Goal: Find contact information: Find contact information

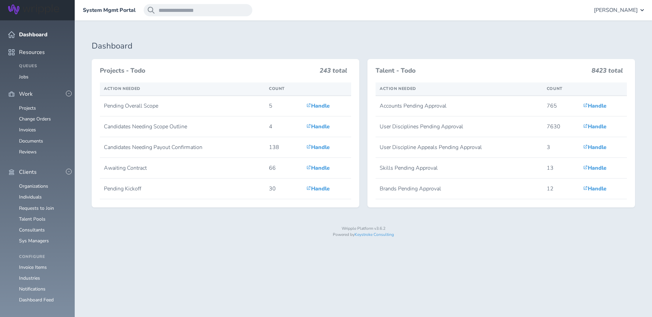
scroll to position [710, 0]
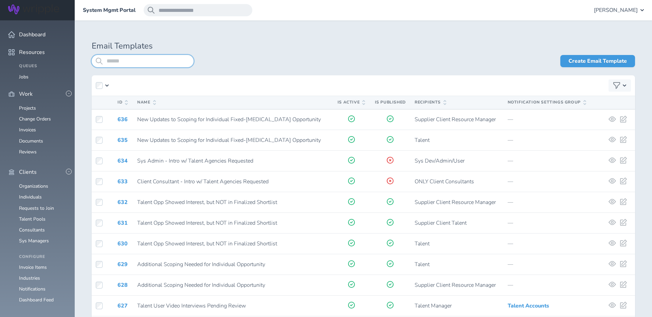
click at [136, 62] on input "search" at bounding box center [143, 61] width 102 height 12
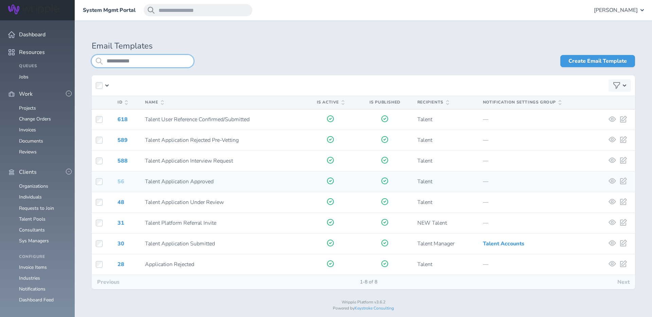
type input "**********"
click at [120, 182] on link "56" at bounding box center [120, 181] width 7 height 7
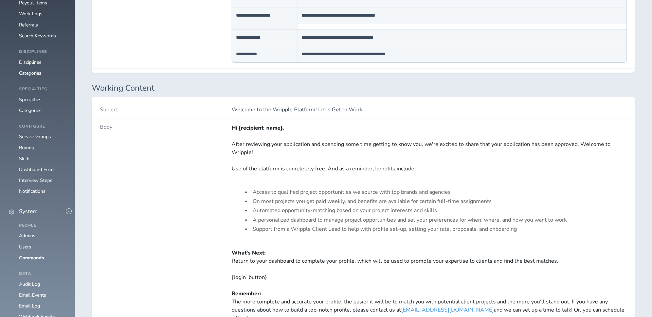
scroll to position [429, 0]
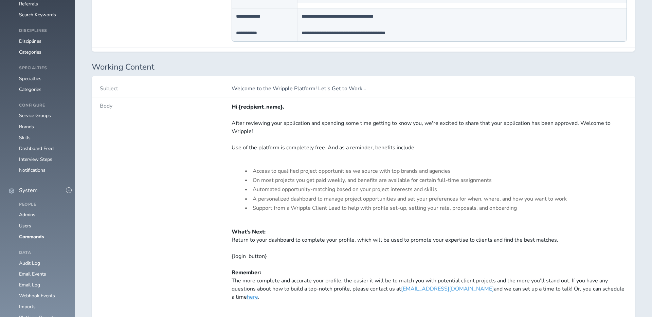
drag, startPoint x: 252, startPoint y: 131, endPoint x: 236, endPoint y: 116, distance: 21.2
click at [249, 129] on div "After reviewing your application and spending some time getting to know you, we…" at bounding box center [429, 127] width 395 height 16
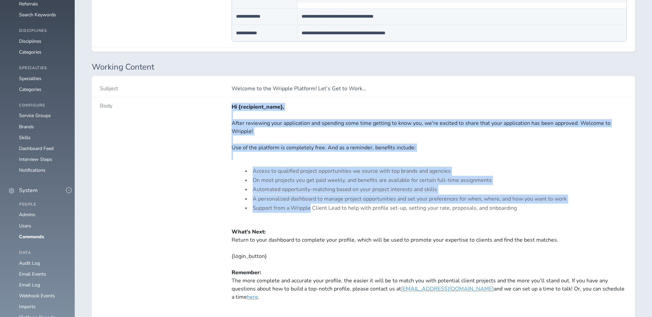
drag, startPoint x: 233, startPoint y: 109, endPoint x: 310, endPoint y: 206, distance: 124.7
click at [310, 206] on div "Hi {recipient_name}, After reviewing your application and spending some time ge…" at bounding box center [429, 222] width 395 height 239
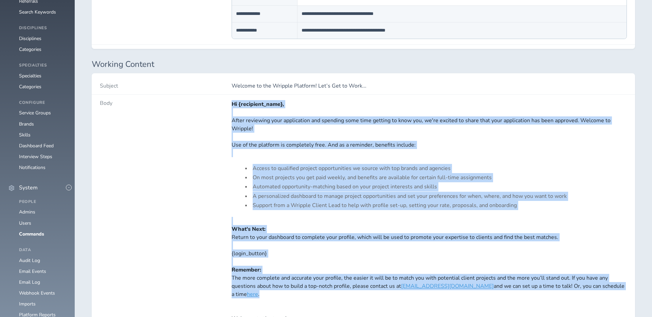
click at [256, 292] on div "What's Next: Return to your dashboard to complete your profile, which will be u…" at bounding box center [429, 265] width 395 height 81
copy div "Hi {recipient_name}, After reviewing your application and spending some time ge…"
click at [296, 149] on div at bounding box center [429, 153] width 395 height 8
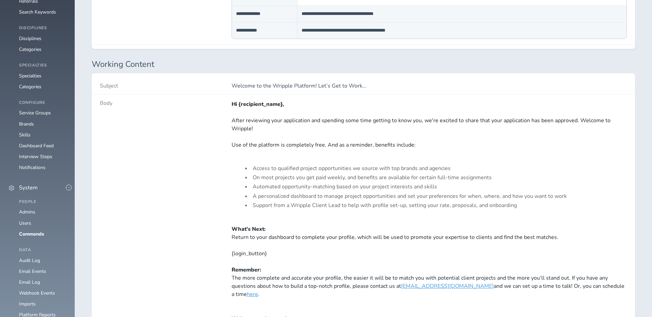
click at [284, 136] on div at bounding box center [429, 137] width 395 height 8
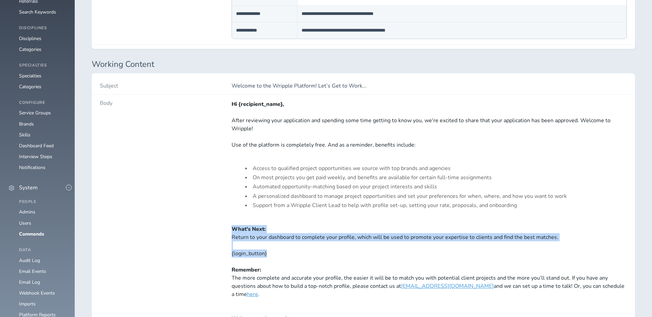
drag, startPoint x: 233, startPoint y: 229, endPoint x: 280, endPoint y: 254, distance: 53.5
click at [280, 254] on div "What's Next: Return to your dashboard to complete your profile, which will be u…" at bounding box center [429, 265] width 395 height 81
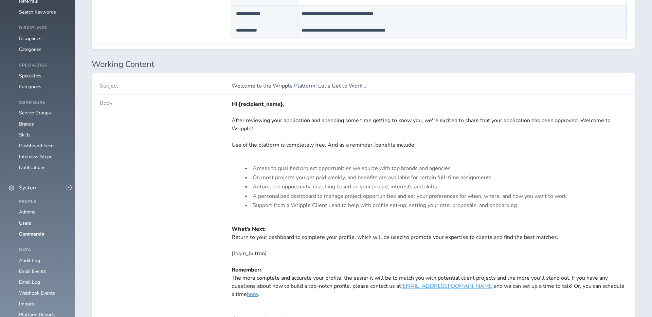
click at [293, 214] on div "Hi {recipient_name}, After reviewing your application and spending some time ge…" at bounding box center [429, 219] width 395 height 239
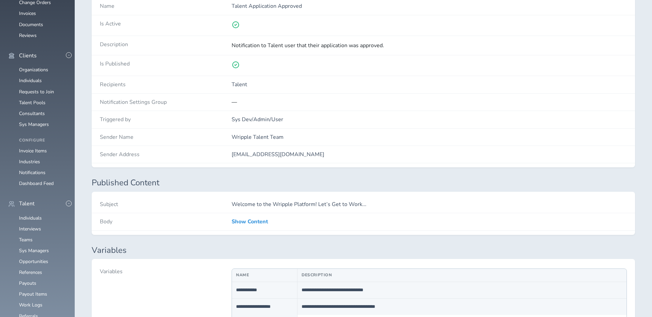
scroll to position [0, 0]
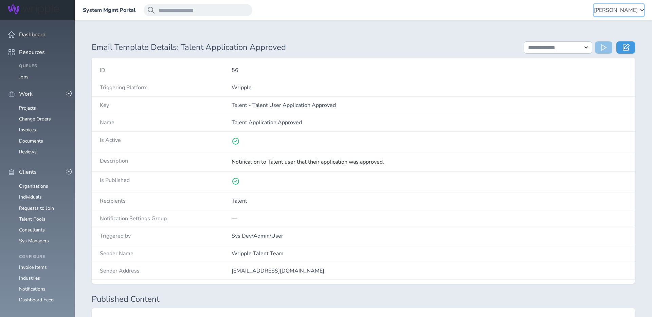
click at [623, 12] on span "Angie Vaughn" at bounding box center [616, 10] width 44 height 6
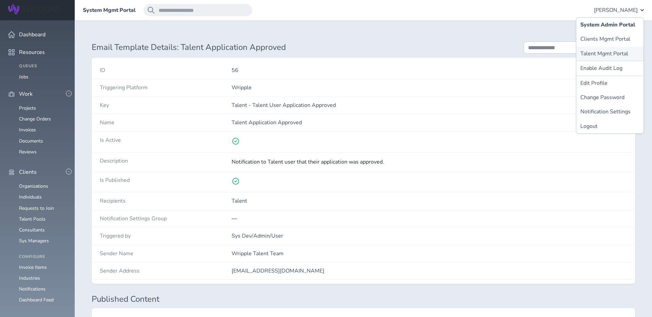
click at [604, 51] on link "Talent Mgmt Portal" at bounding box center [609, 54] width 67 height 14
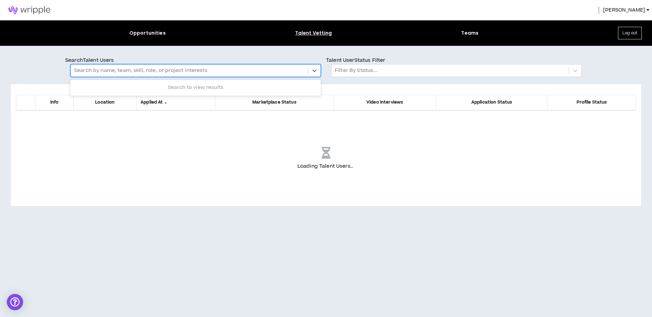
click at [152, 71] on div at bounding box center [189, 70] width 231 height 9
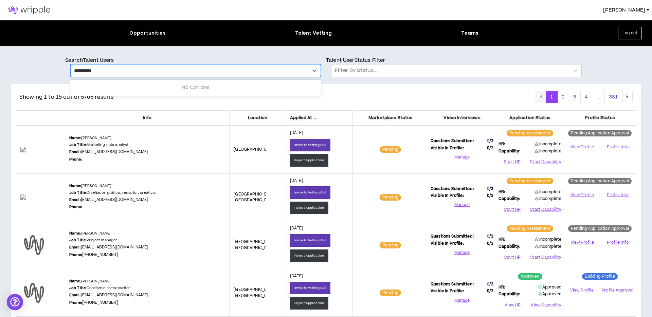
type input "**********"
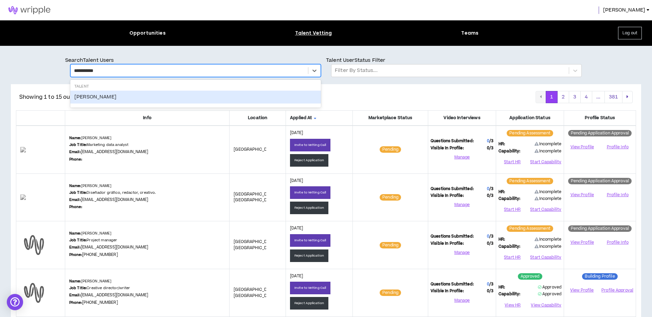
click at [101, 96] on div "[PERSON_NAME]" at bounding box center [195, 97] width 251 height 13
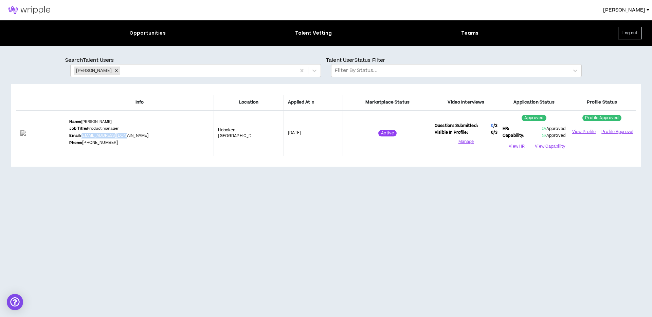
drag, startPoint x: 154, startPoint y: 137, endPoint x: 98, endPoint y: 137, distance: 56.4
click at [98, 137] on div "Name: [PERSON_NAME] Job Title: Product manager Email: [EMAIL_ADDRESS][DOMAIN_NA…" at bounding box center [139, 133] width 140 height 28
copy link "[EMAIL_ADDRESS][DOMAIN_NAME]"
click at [114, 70] on icon "Remove Audrey Henik" at bounding box center [116, 70] width 5 height 5
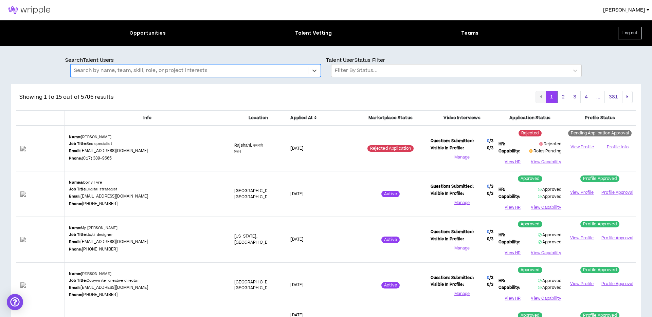
click at [157, 66] on div "Search by name, team, skill, role, or project interests" at bounding box center [189, 71] width 237 height 12
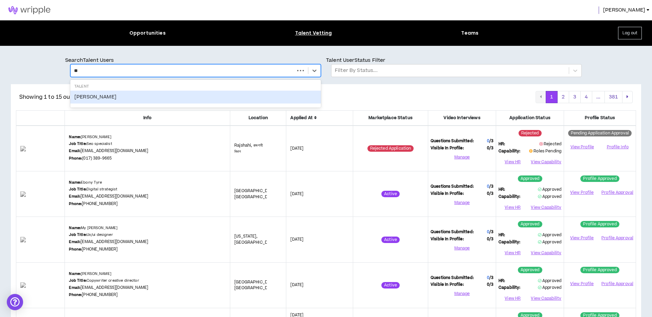
type input "***"
click at [111, 97] on div "[PERSON_NAME]" at bounding box center [195, 97] width 251 height 13
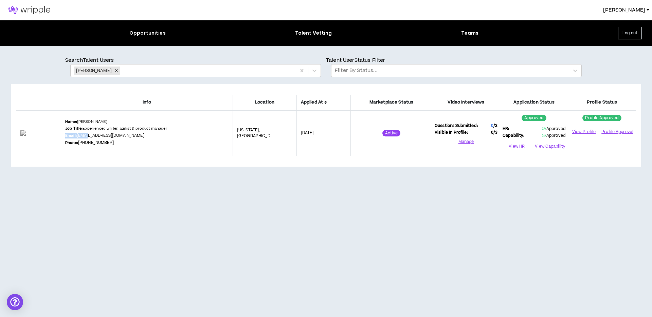
drag, startPoint x: 148, startPoint y: 137, endPoint x: 103, endPoint y: 136, distance: 44.8
click at [102, 136] on div "Name: [PERSON_NAME] Job Title: Experienced writer, agilist & product manager Em…" at bounding box center [146, 133] width 163 height 28
click at [156, 138] on div "Name: [PERSON_NAME] Job Title: Experienced writer, agilist & product manager Em…" at bounding box center [146, 133] width 163 height 28
drag, startPoint x: 155, startPoint y: 137, endPoint x: 119, endPoint y: 140, distance: 35.8
click at [140, 137] on div "Name: [PERSON_NAME] Job Title: Experienced writer, agilist & product manager Em…" at bounding box center [146, 133] width 163 height 28
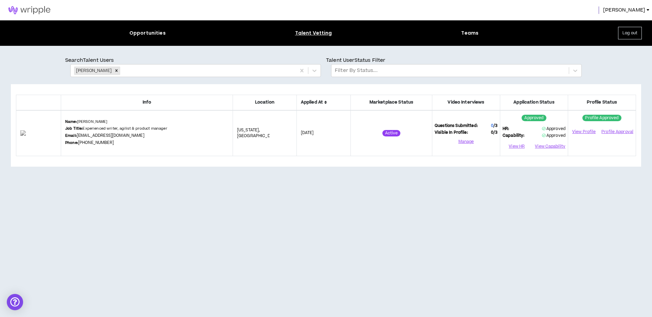
drag, startPoint x: 73, startPoint y: 137, endPoint x: 85, endPoint y: 168, distance: 34.0
click at [61, 141] on td at bounding box center [38, 133] width 45 height 46
drag, startPoint x: 86, startPoint y: 176, endPoint x: 88, endPoint y: 170, distance: 6.3
click at [86, 176] on div "Info Location Applied At Marketplace Status Video Interviews Application Status…" at bounding box center [326, 195] width 630 height 223
drag, startPoint x: 164, startPoint y: 139, endPoint x: 130, endPoint y: 139, distance: 34.3
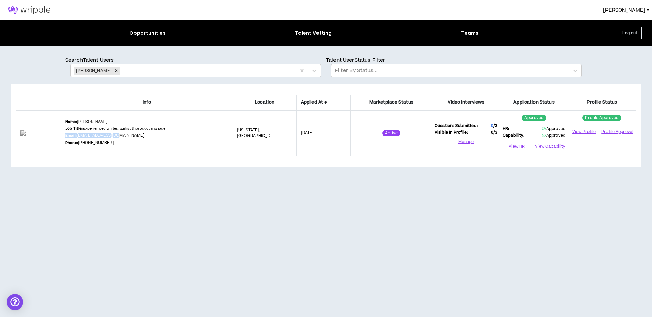
click at [130, 139] on div "Name: [PERSON_NAME] Job Title: Experienced writer, agilist & product manager Em…" at bounding box center [146, 133] width 163 height 28
drag, startPoint x: 155, startPoint y: 207, endPoint x: 133, endPoint y: 148, distance: 62.5
click at [155, 201] on div "Info Location Applied At Marketplace Status Video Interviews Application Status…" at bounding box center [326, 195] width 630 height 223
drag, startPoint x: 158, startPoint y: 135, endPoint x: 139, endPoint y: 134, distance: 18.3
click at [139, 134] on div "Name: [PERSON_NAME] Job Title: Experienced writer, agilist & product manager Em…" at bounding box center [146, 133] width 163 height 28
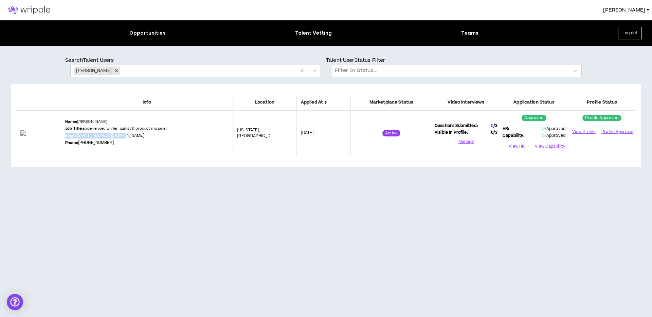
copy div "Email: [EMAIL_ADDRESS][DOMAIN_NAME]"
click at [113, 69] on div "Remove Kym Motley" at bounding box center [116, 71] width 7 height 8
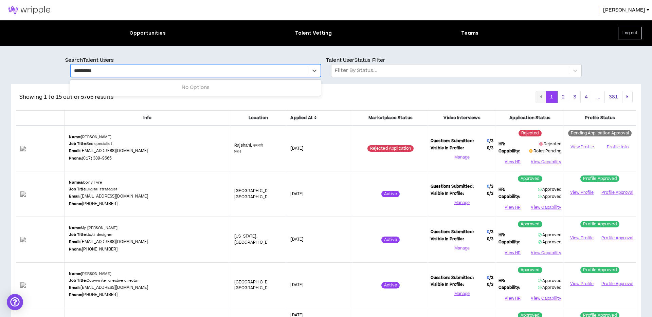
type input "**********"
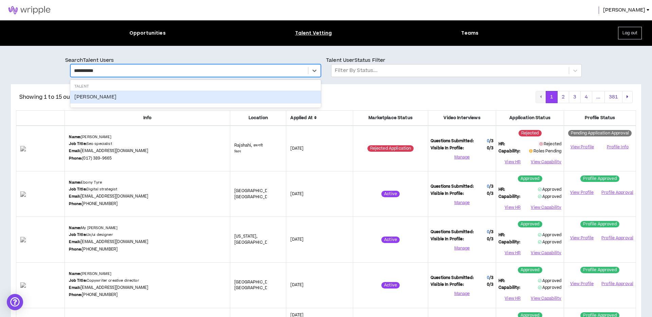
click at [89, 96] on div "[PERSON_NAME]" at bounding box center [195, 97] width 251 height 13
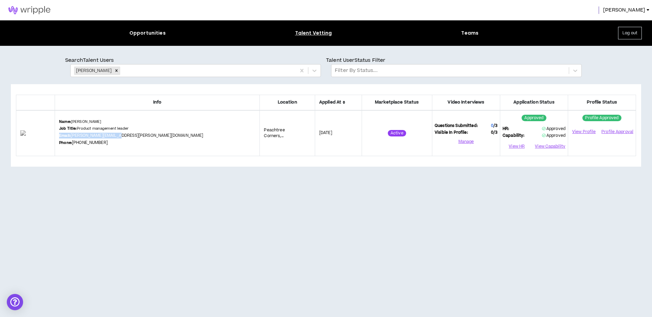
drag, startPoint x: 159, startPoint y: 137, endPoint x: 141, endPoint y: 136, distance: 18.0
click at [141, 136] on div "Name: [PERSON_NAME] Job Title: Product management leader Email: [PERSON_NAME][E…" at bounding box center [157, 133] width 196 height 28
copy div "Email: [PERSON_NAME][EMAIL_ADDRESS][PERSON_NAME][DOMAIN_NAME]"
click at [115, 70] on icon "Remove Bryan Goble" at bounding box center [116, 71] width 2 height 2
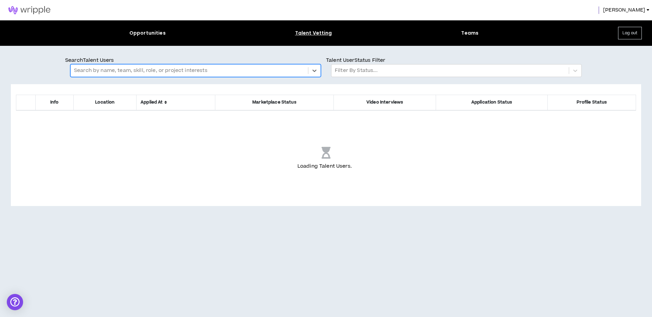
click at [119, 70] on div at bounding box center [189, 70] width 231 height 9
type input "**********"
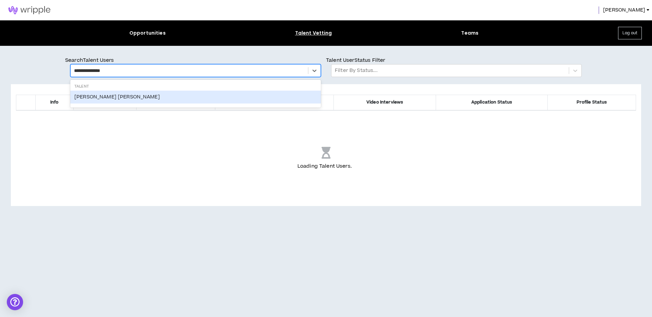
click at [88, 96] on div "[PERSON_NAME] [PERSON_NAME]" at bounding box center [195, 97] width 251 height 13
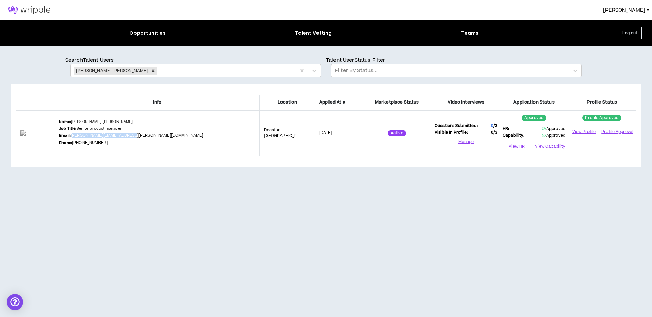
drag, startPoint x: 169, startPoint y: 137, endPoint x: 94, endPoint y: 138, distance: 75.1
click at [94, 138] on div "Name: [PERSON_NAME] [PERSON_NAME] Job Title: Senior product manager Email: [PER…" at bounding box center [157, 133] width 196 height 28
copy link "[PERSON_NAME][EMAIL_ADDRESS][PERSON_NAME][DOMAIN_NAME]"
click at [643, 11] on span "[PERSON_NAME]" at bounding box center [624, 9] width 42 height 7
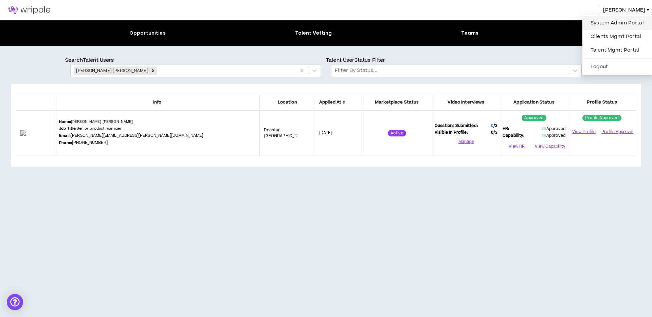
click at [616, 26] on link "System Admin Portal" at bounding box center [616, 23] width 61 height 10
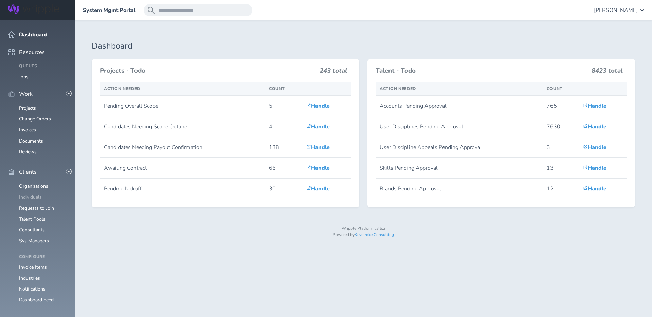
click at [31, 194] on link "Individuals" at bounding box center [30, 197] width 23 height 6
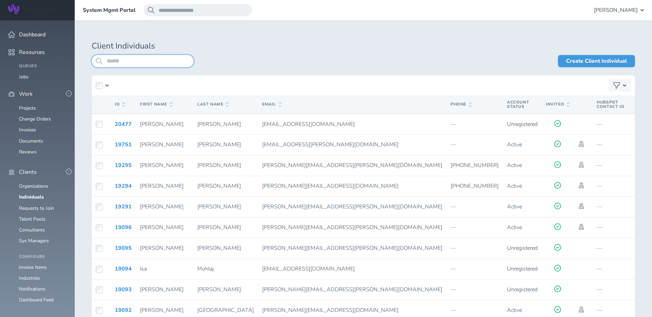
click at [136, 66] on input "search" at bounding box center [143, 61] width 102 height 12
type input "**********"
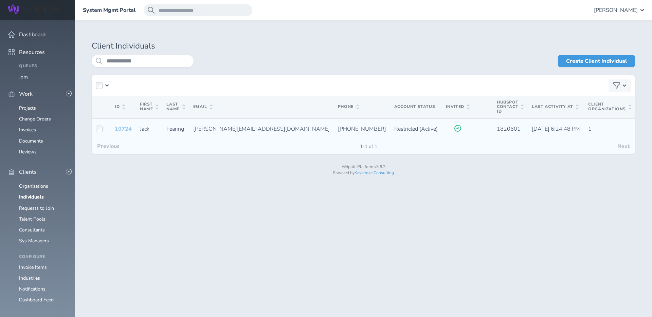
click at [128, 128] on link "10724" at bounding box center [123, 128] width 17 height 7
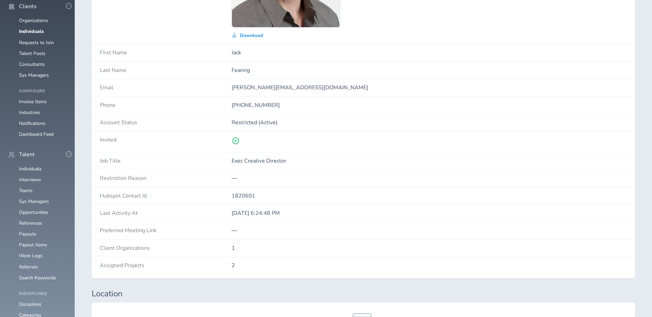
scroll to position [166, 0]
